Goal: Task Accomplishment & Management: Manage account settings

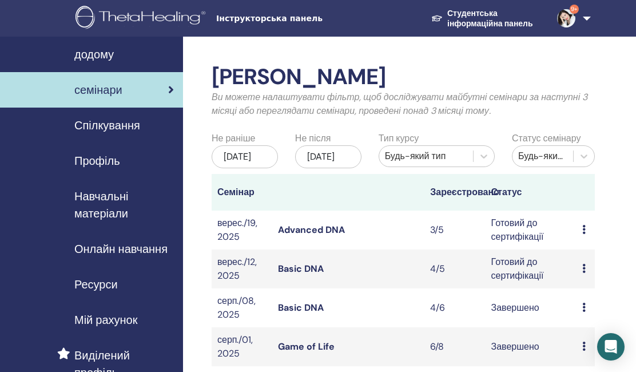
click at [585, 234] on icon at bounding box center [583, 229] width 3 height 9
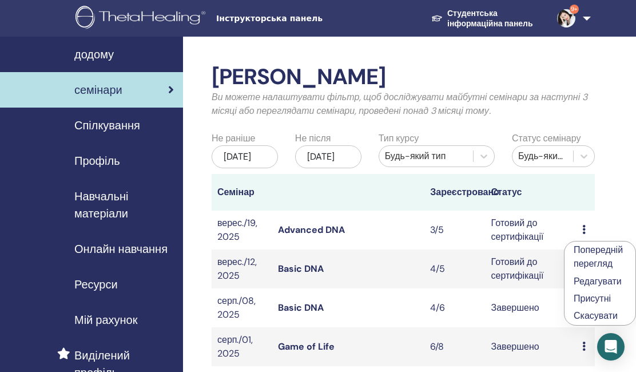
click at [586, 257] on link "Попередній перегляд" at bounding box center [598, 257] width 49 height 26
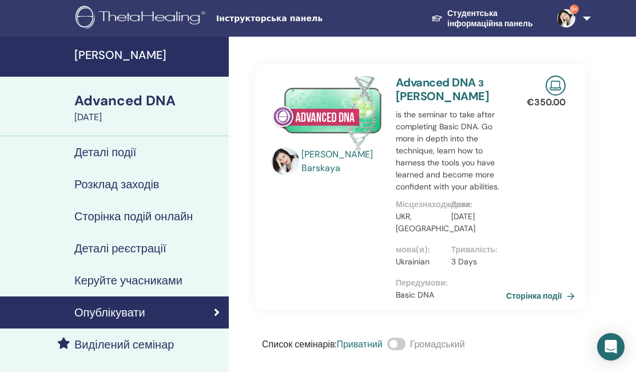
click at [138, 92] on div "Advanced DNA" at bounding box center [148, 100] width 148 height 19
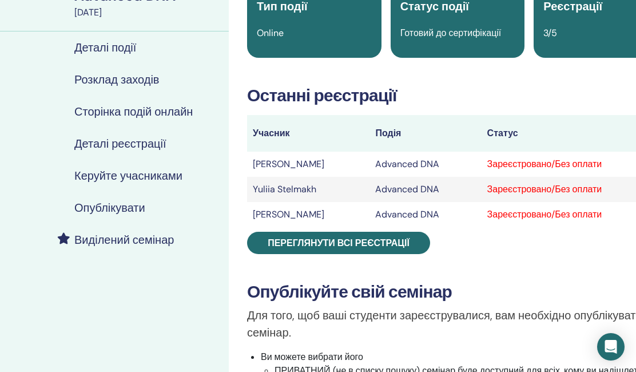
scroll to position [112, 0]
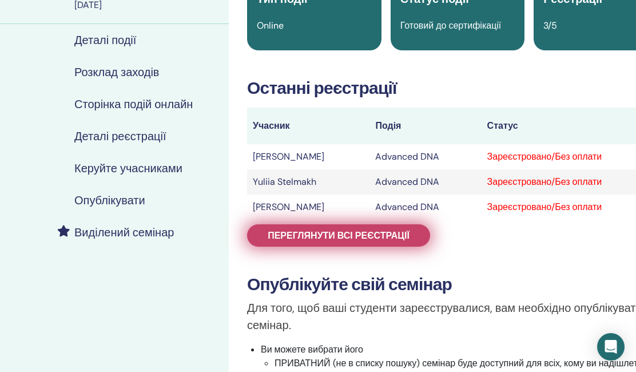
click at [375, 232] on span "Переглянути всі реєстрації" at bounding box center [339, 235] width 142 height 12
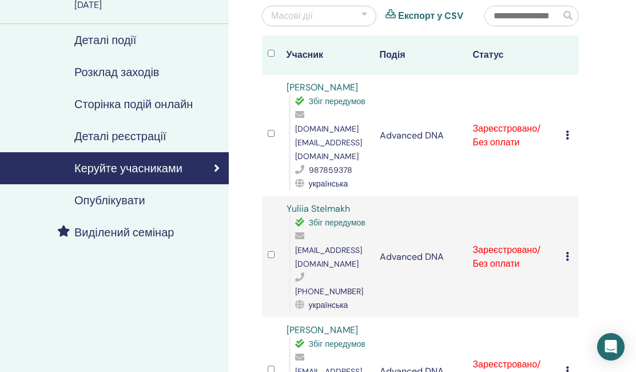
click at [565, 121] on td "Скасувати реєстрацію Не проводити автоматичну сертифікацію Позначити як оплачен…" at bounding box center [569, 135] width 19 height 121
click at [567, 130] on icon at bounding box center [567, 134] width 3 height 9
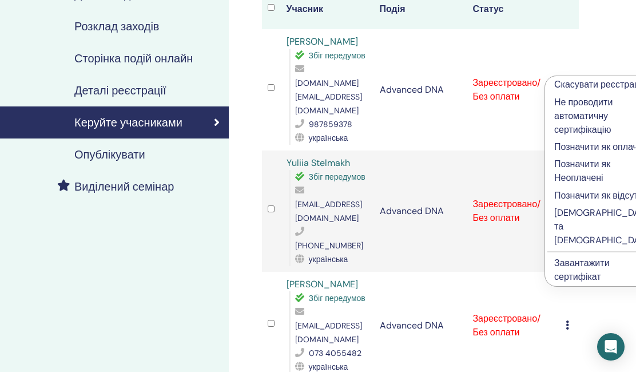
scroll to position [159, 0]
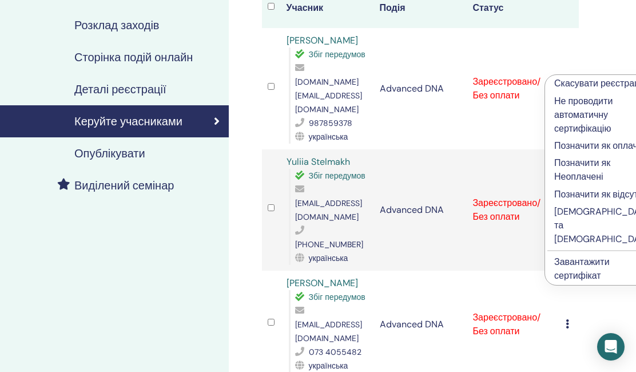
click at [578, 246] on p "Заповнити та завірити" at bounding box center [603, 225] width 99 height 41
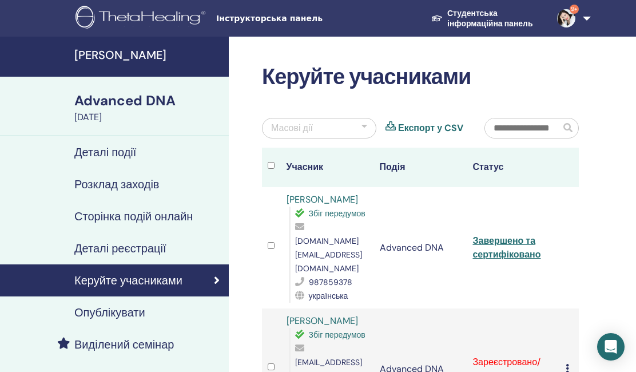
click at [526, 234] on link "Завершено та сертифіковано" at bounding box center [506, 247] width 68 height 26
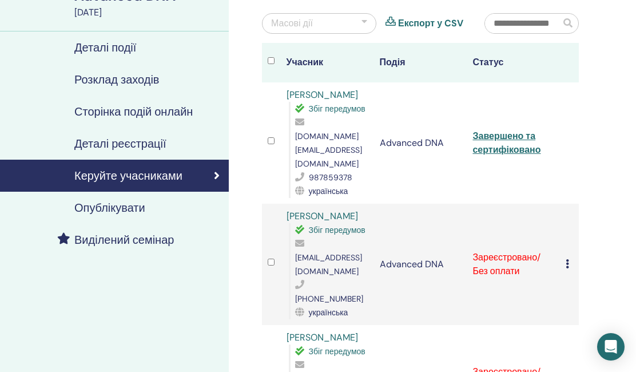
scroll to position [117, 0]
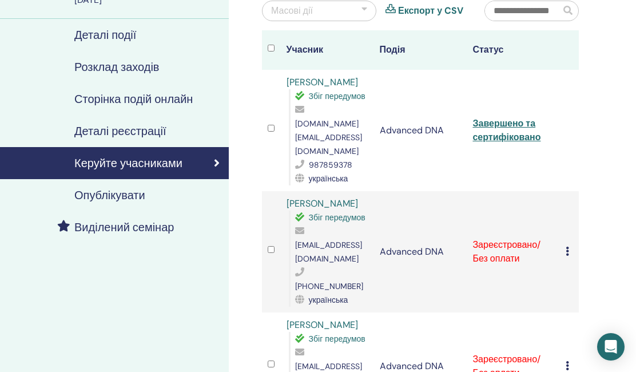
click at [566, 246] on icon at bounding box center [567, 250] width 3 height 9
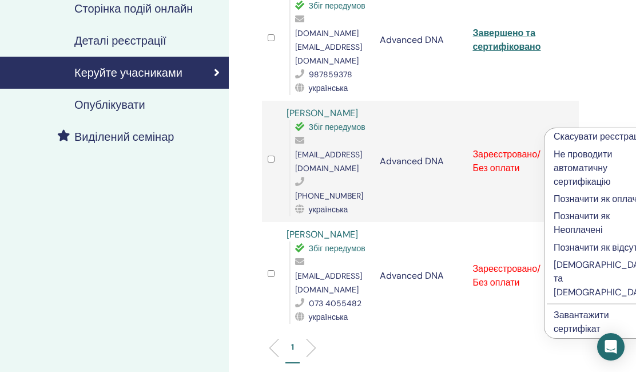
scroll to position [224, 0]
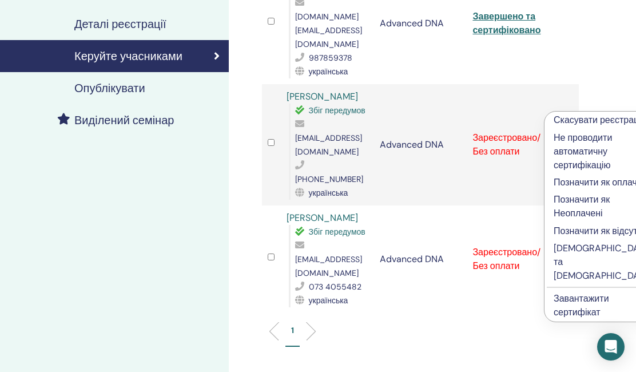
click at [566, 283] on p "Заповнити та завірити" at bounding box center [603, 261] width 99 height 41
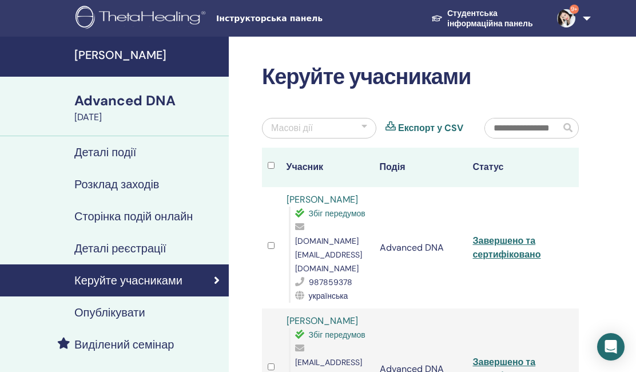
scroll to position [224, 0]
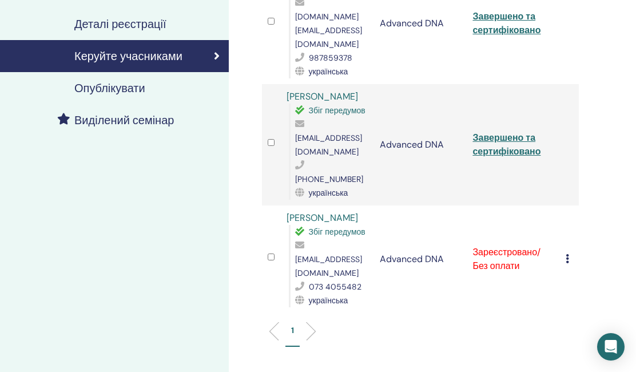
click at [503, 132] on link "Завершено та сертифіковано" at bounding box center [506, 145] width 68 height 26
click at [568, 254] on icon at bounding box center [567, 258] width 3 height 9
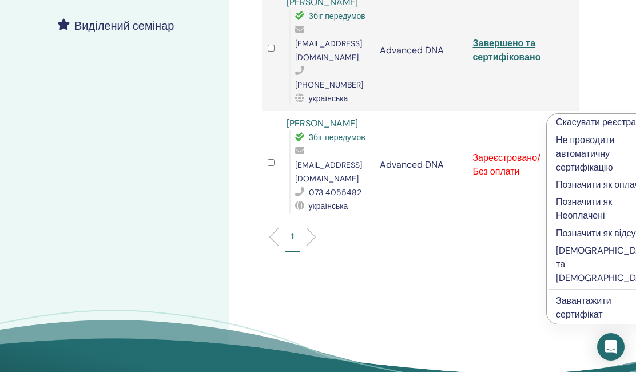
scroll to position [323, 0]
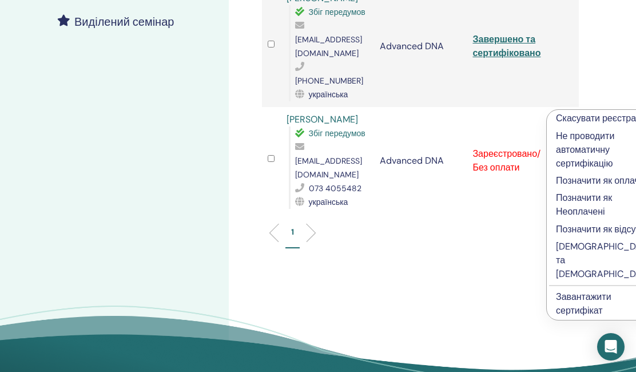
click at [568, 281] on p "Заповнити та завірити" at bounding box center [605, 260] width 99 height 41
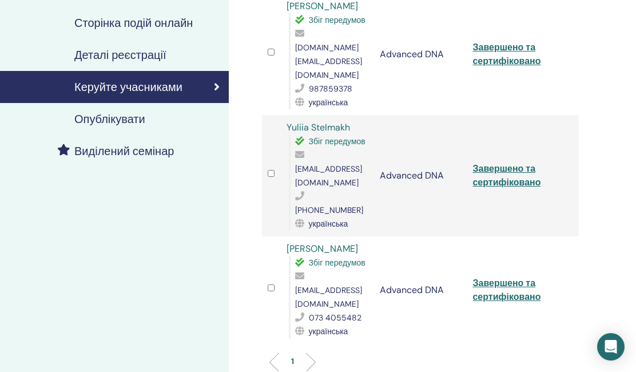
scroll to position [220, 0]
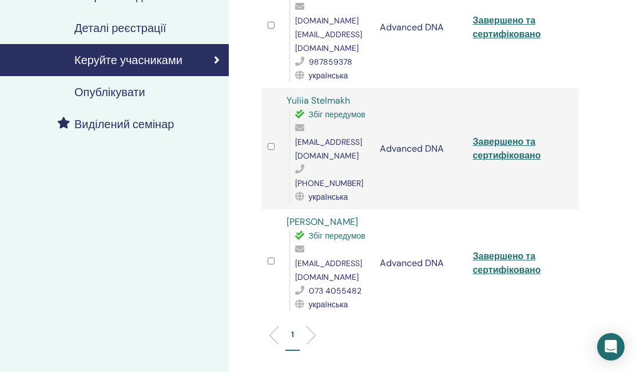
click at [494, 250] on link "Завершено та сертифіковано" at bounding box center [506, 263] width 68 height 26
